Goal: Obtain resource: Download file/media

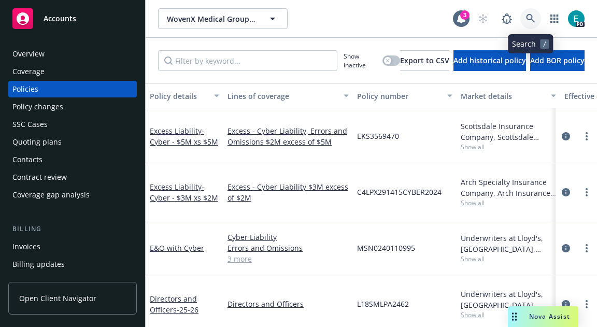
click at [521, 18] on icon at bounding box center [530, 18] width 9 height 9
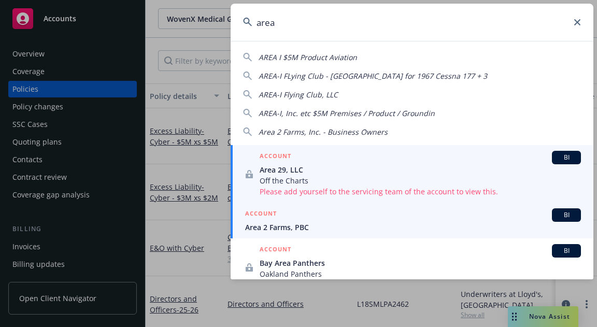
type input "area"
click at [315, 230] on span "Area 2 Farms, PBC" at bounding box center [413, 227] width 336 height 11
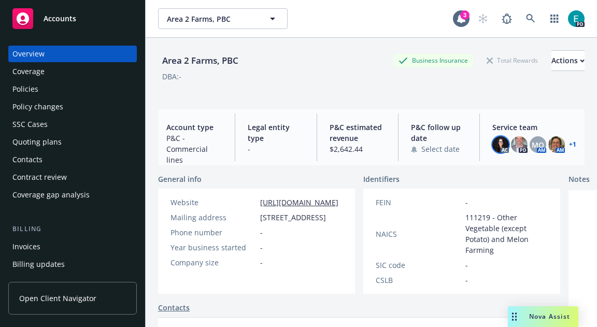
click at [498, 145] on img at bounding box center [500, 144] width 17 height 17
click at [521, 141] on img at bounding box center [519, 144] width 17 height 17
click at [521, 142] on span "MQ" at bounding box center [538, 144] width 12 height 11
click at [521, 144] on img at bounding box center [556, 144] width 17 height 17
click at [521, 144] on link "+ 1" at bounding box center [572, 145] width 7 height 6
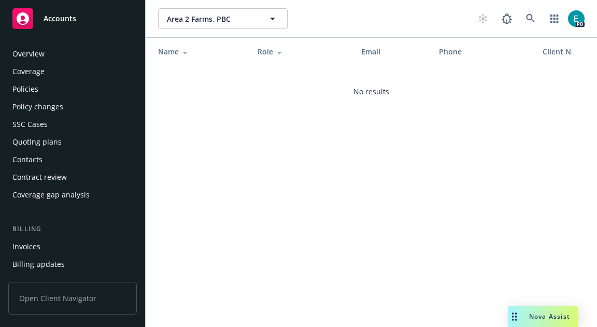
scroll to position [348, 0]
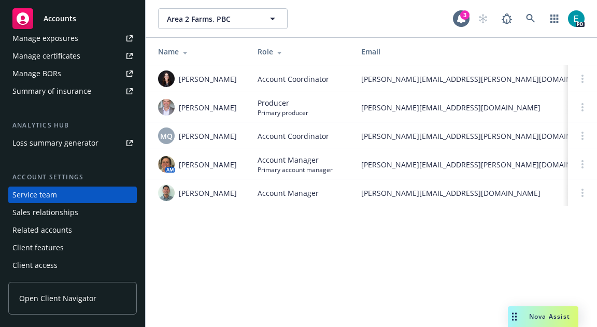
click at [49, 94] on div "Summary of insurance" at bounding box center [51, 91] width 79 height 17
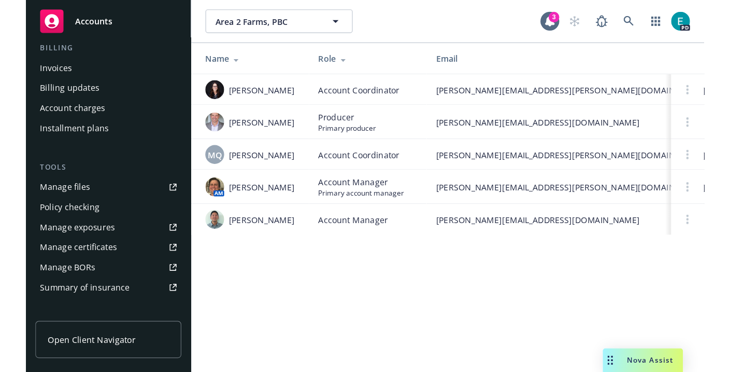
scroll to position [189, 0]
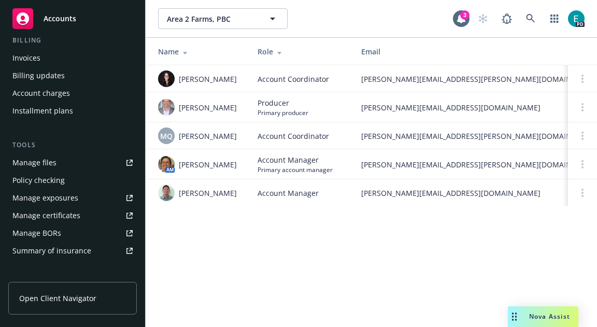
drag, startPoint x: 3, startPoint y: 318, endPoint x: -72, endPoint y: 293, distance: 79.2
click at [0, 293] on html "Accounts Overview Coverage Policies Policy changes SSC Cases Quoting plans Cont…" at bounding box center [298, 163] width 597 height 327
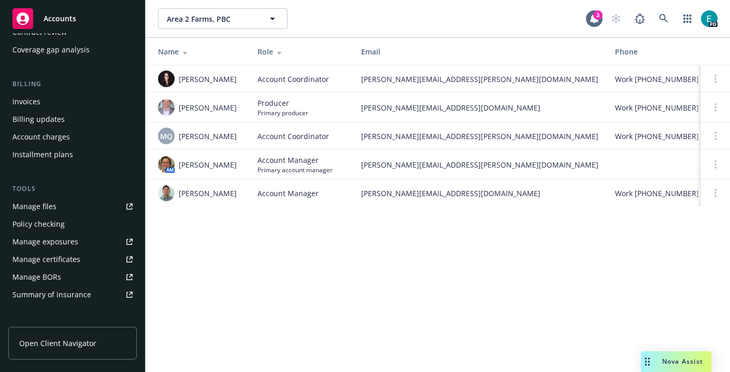
scroll to position [148, 0]
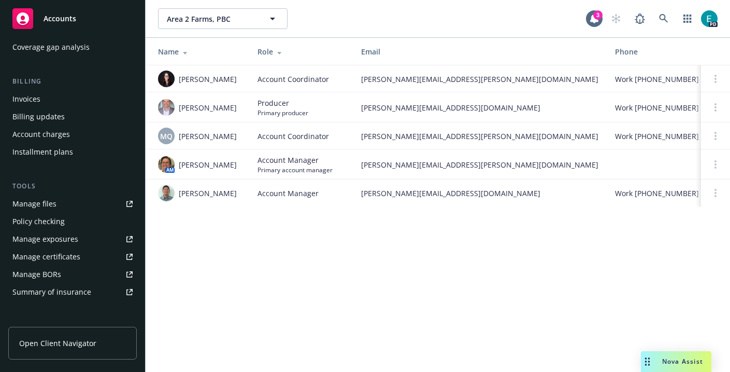
click at [41, 222] on div "Policy checking" at bounding box center [38, 221] width 52 height 17
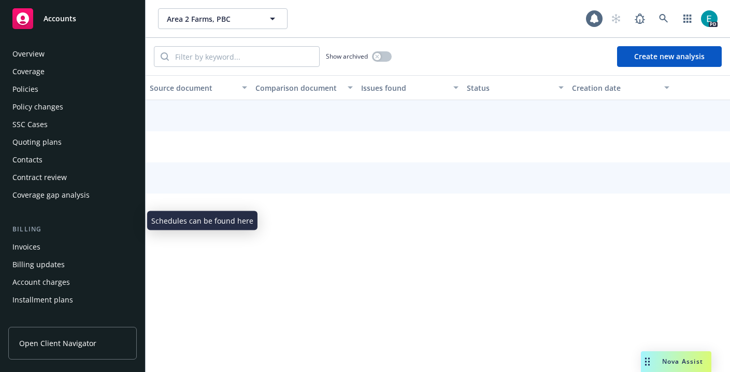
scroll to position [166, 0]
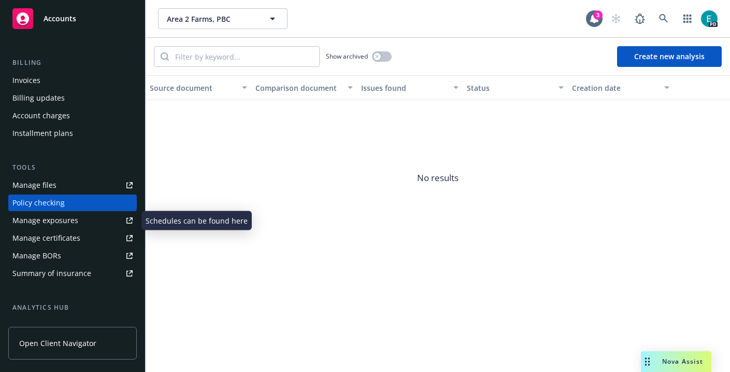
click at [46, 216] on div "Manage exposures" at bounding box center [45, 220] width 66 height 17
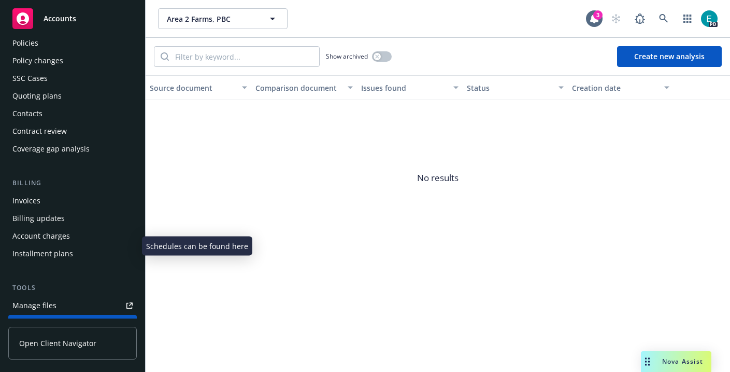
scroll to position [0, 0]
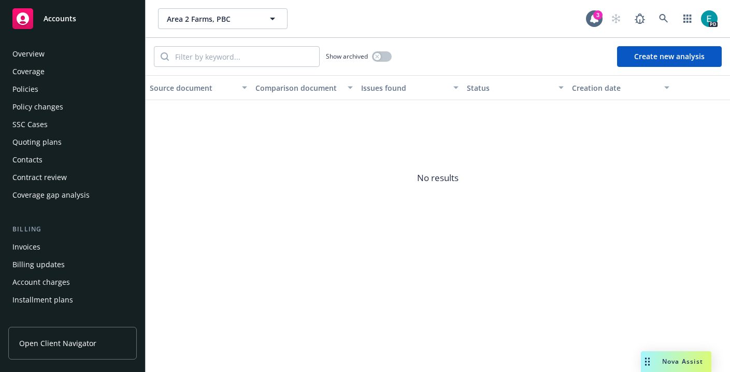
click at [38, 92] on div "Policies" at bounding box center [72, 89] width 120 height 17
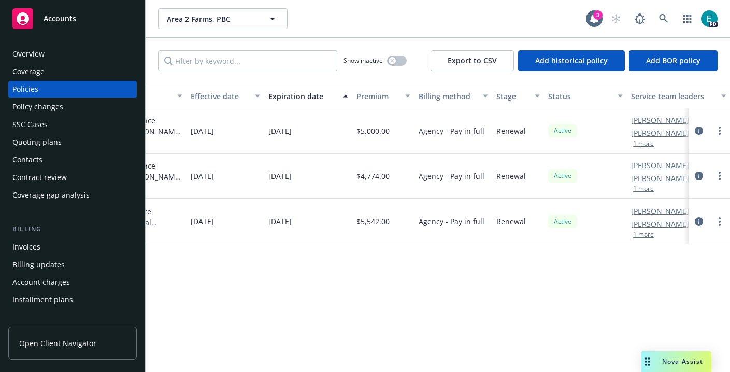
scroll to position [0, 416]
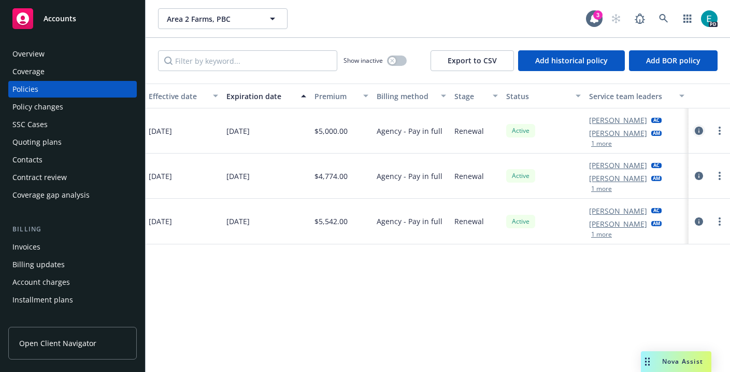
click at [597, 128] on icon "circleInformation" at bounding box center [699, 130] width 8 height 8
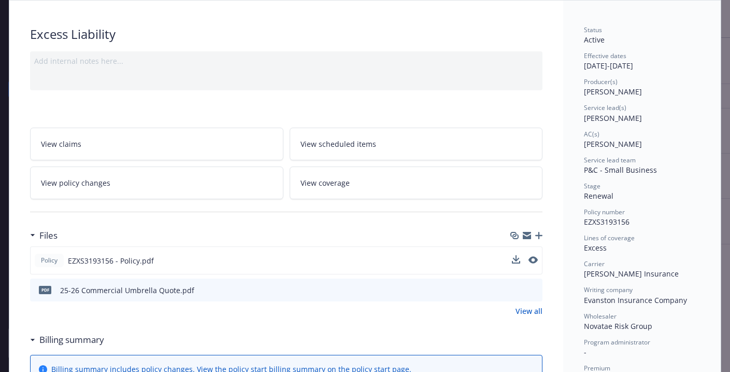
scroll to position [65, 0]
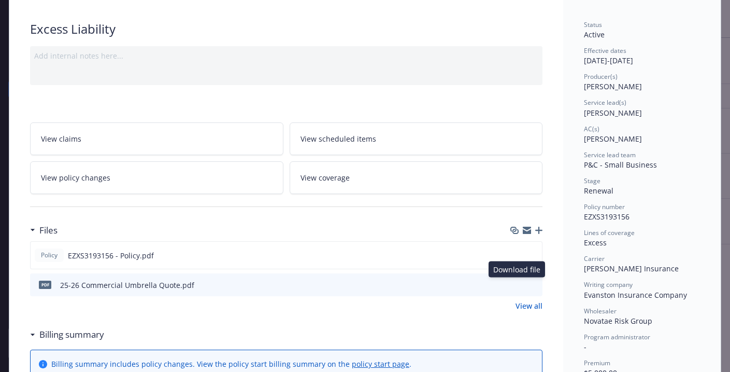
click at [517, 280] on icon "download file" at bounding box center [516, 284] width 8 height 8
click at [513, 256] on icon "download file" at bounding box center [515, 254] width 8 height 8
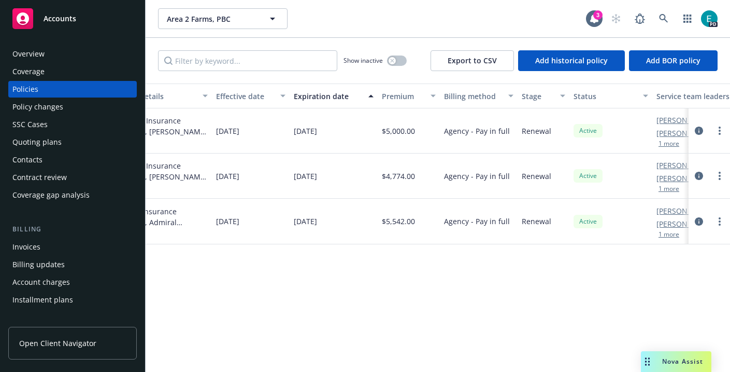
scroll to position [0, 416]
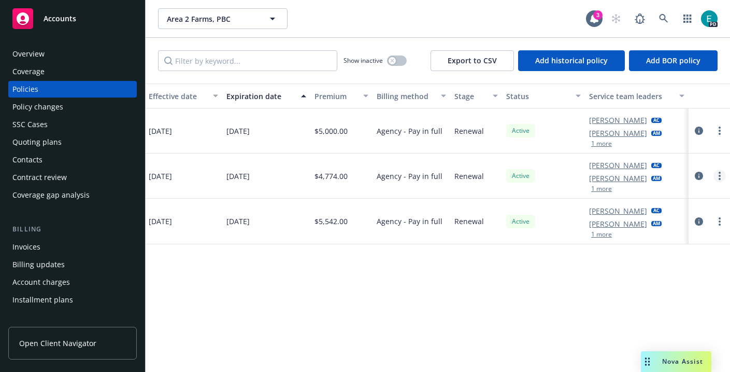
click at [597, 177] on link "more" at bounding box center [720, 176] width 12 height 12
click at [597, 175] on icon "circleInformation" at bounding box center [699, 176] width 8 height 8
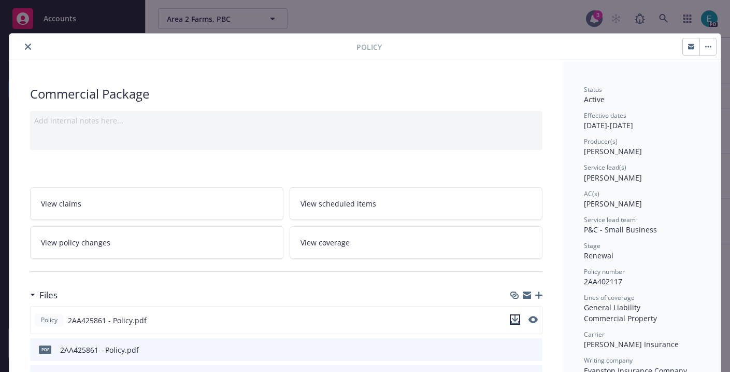
click at [514, 317] on icon "download file" at bounding box center [515, 319] width 8 height 8
click at [29, 46] on icon "close" at bounding box center [28, 47] width 6 height 6
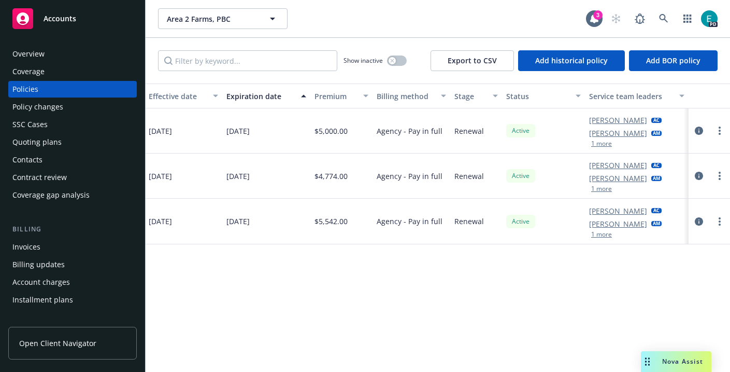
click at [597, 212] on div "Monica Quesada AC Steven Ichihara AM 1 more" at bounding box center [637, 222] width 104 height 46
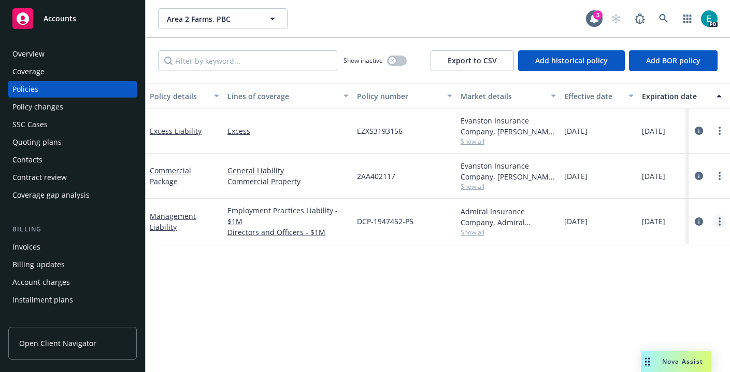
click at [597, 219] on icon "more" at bounding box center [720, 221] width 2 height 8
click at [597, 222] on icon "circleInformation" at bounding box center [699, 221] width 8 height 8
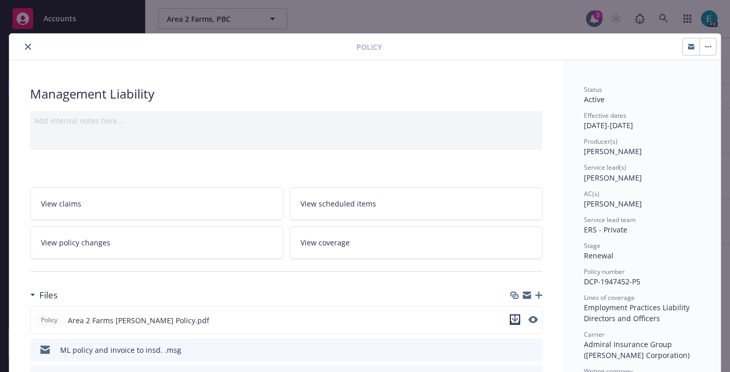
click at [518, 319] on icon "download file" at bounding box center [515, 319] width 8 height 8
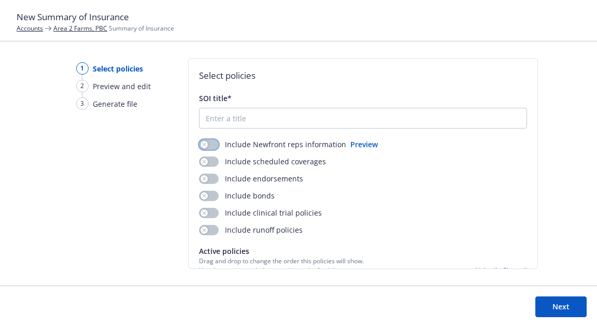
click at [216, 145] on button "button" at bounding box center [209, 144] width 20 height 10
click at [212, 164] on button "button" at bounding box center [209, 162] width 20 height 10
click at [556, 314] on button "Next" at bounding box center [561, 307] width 51 height 21
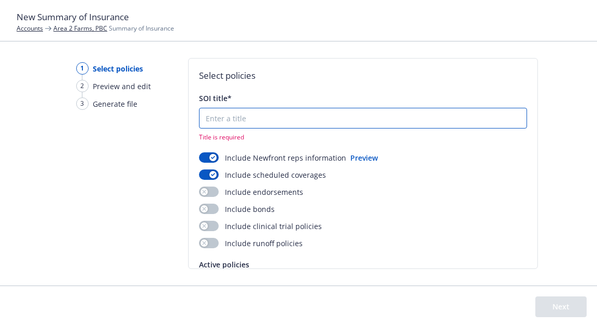
click at [357, 124] on input "SOI title*" at bounding box center [363, 118] width 327 height 20
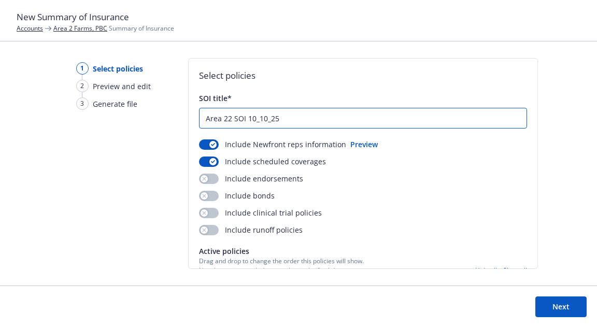
type input "Area 22 SOI 10_10_25"
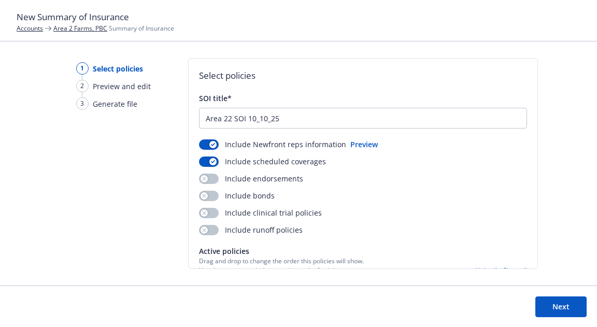
click at [544, 305] on button "Next" at bounding box center [561, 307] width 51 height 21
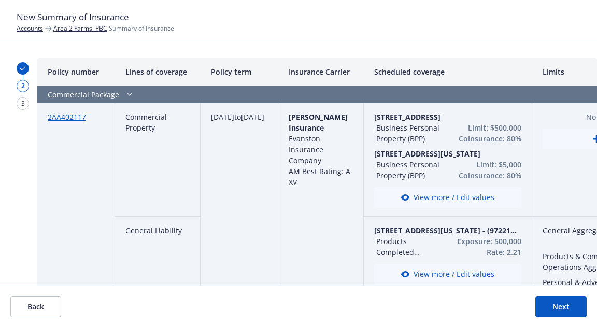
click at [569, 310] on button "Next" at bounding box center [561, 307] width 51 height 21
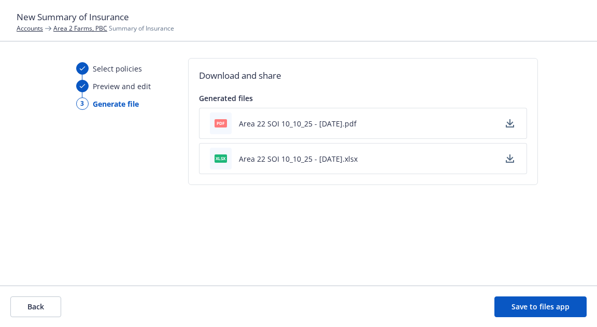
click at [301, 128] on button "Area 22 SOI 10_10_25 - 10/10/2025.pdf" at bounding box center [298, 123] width 118 height 11
click at [42, 301] on button "Back" at bounding box center [35, 307] width 51 height 21
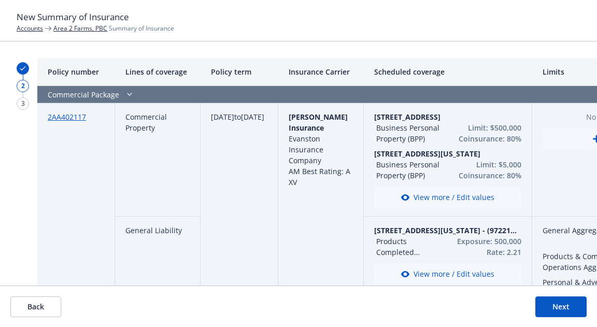
click at [42, 301] on button "Back" at bounding box center [35, 307] width 51 height 21
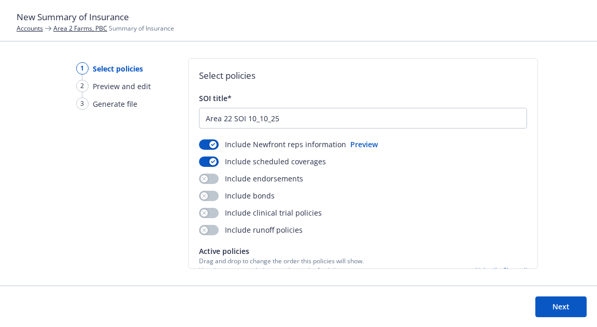
click at [42, 301] on footer "Next" at bounding box center [298, 306] width 597 height 41
